Goal: Task Accomplishment & Management: Manage account settings

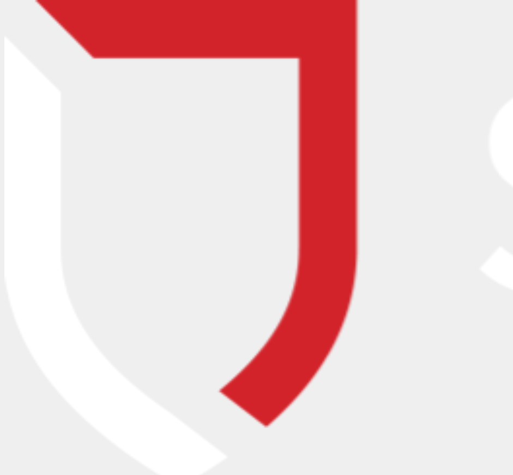
click at [86, 89] on input "email" at bounding box center [179, 99] width 289 height 22
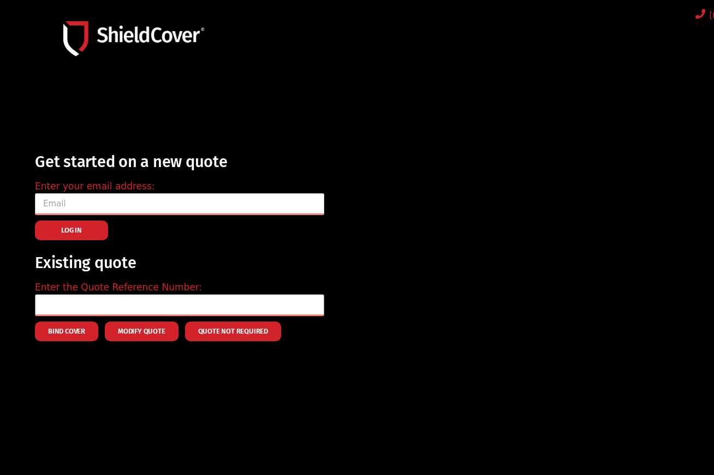
click at [121, 202] on input "email" at bounding box center [179, 204] width 289 height 22
type input "[PERSON_NAME][EMAIL_ADDRESS][DOMAIN_NAME]"
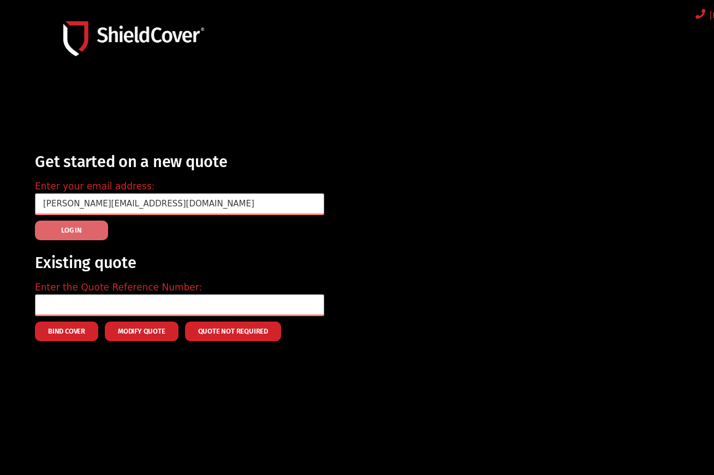
click at [60, 226] on button "LOG IN" at bounding box center [71, 230] width 73 height 20
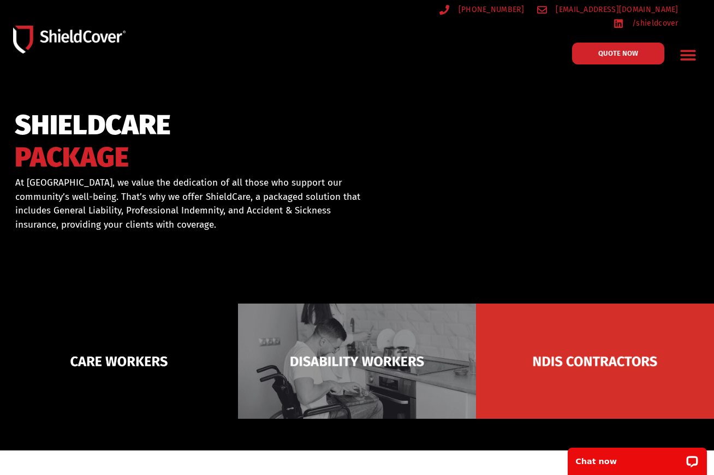
click at [83, 32] on img at bounding box center [69, 39] width 112 height 27
